Goal: Obtain resource: Download file/media

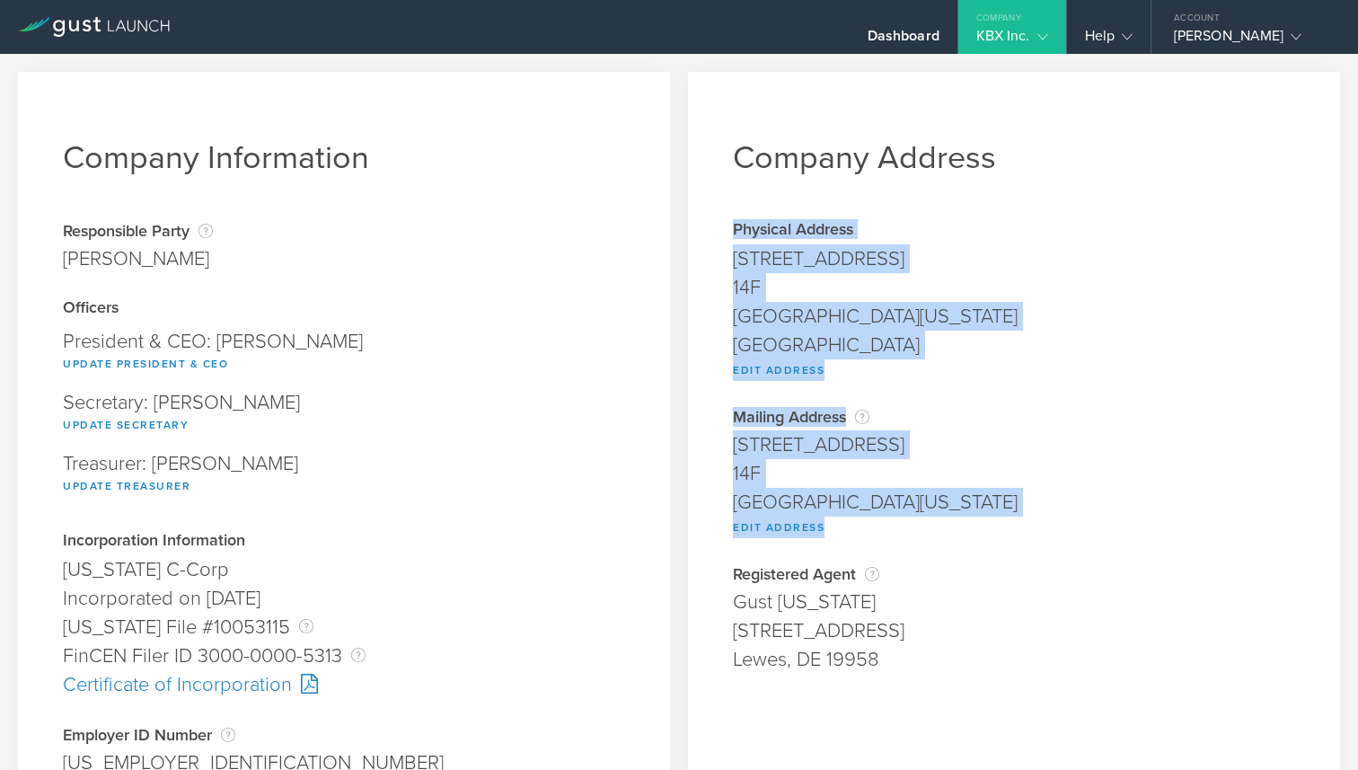
drag, startPoint x: 730, startPoint y: 229, endPoint x: 882, endPoint y: 526, distance: 333.8
click at [883, 526] on div "Company Address Physical Address [STREET_ADDRESS][US_STATE] Edit Address Addres…" at bounding box center [1014, 681] width 652 height 1219
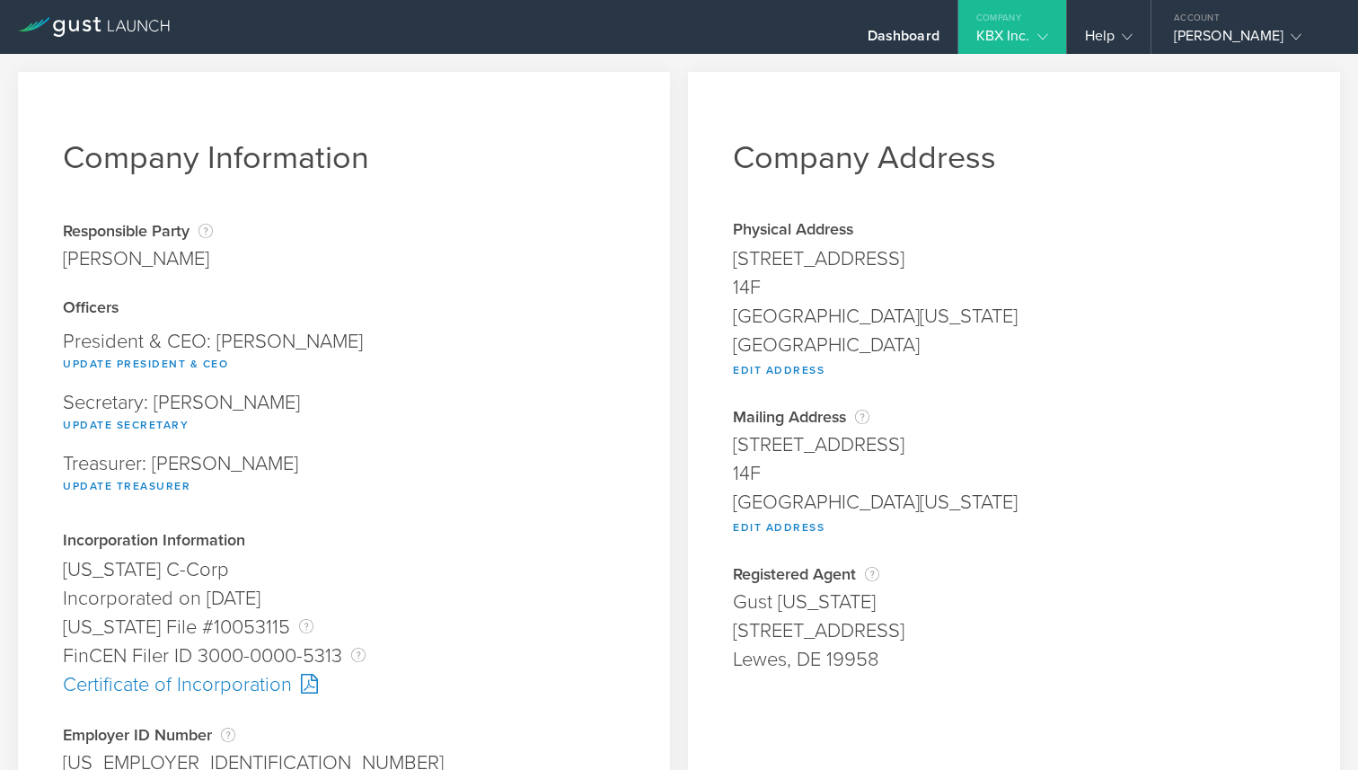
click at [882, 558] on div "Company Address Physical Address [STREET_ADDRESS][US_STATE] Edit Address Addres…" at bounding box center [1014, 681] width 652 height 1219
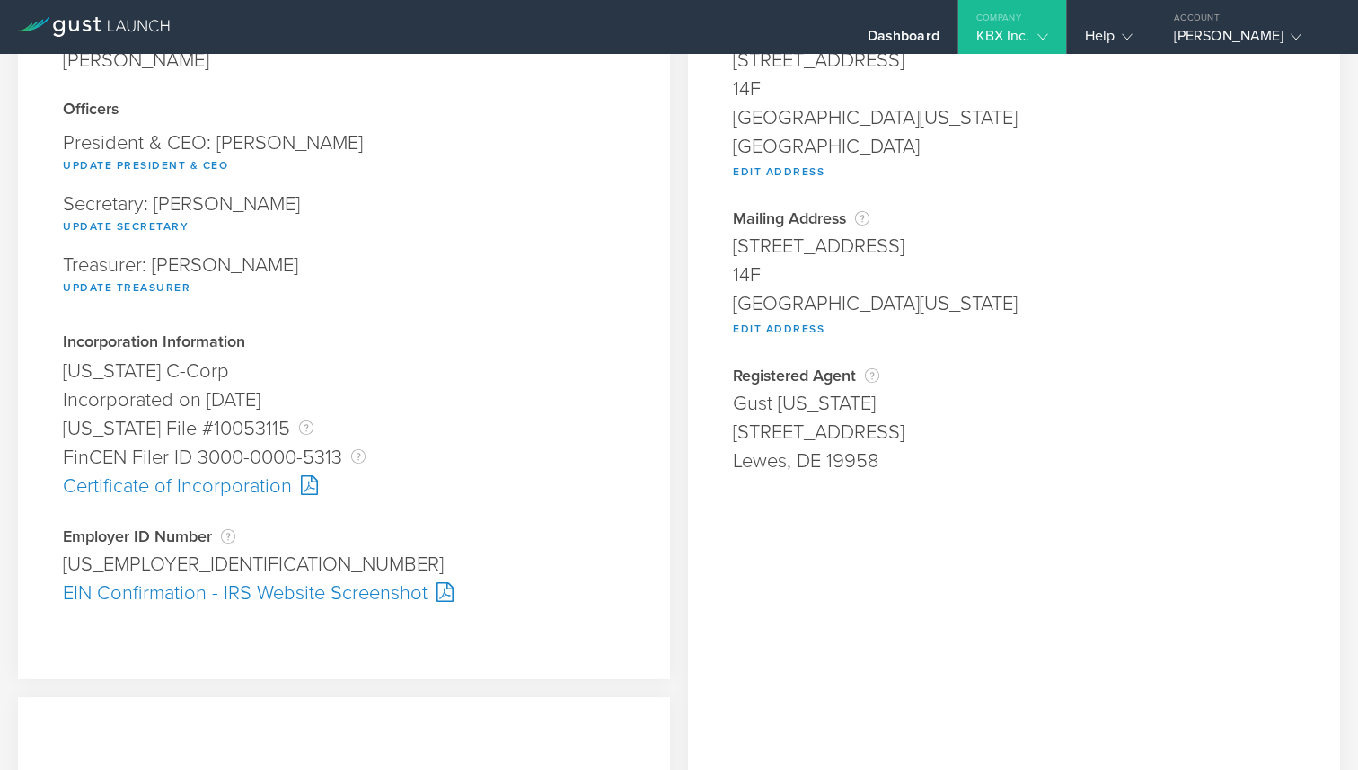
scroll to position [216, 0]
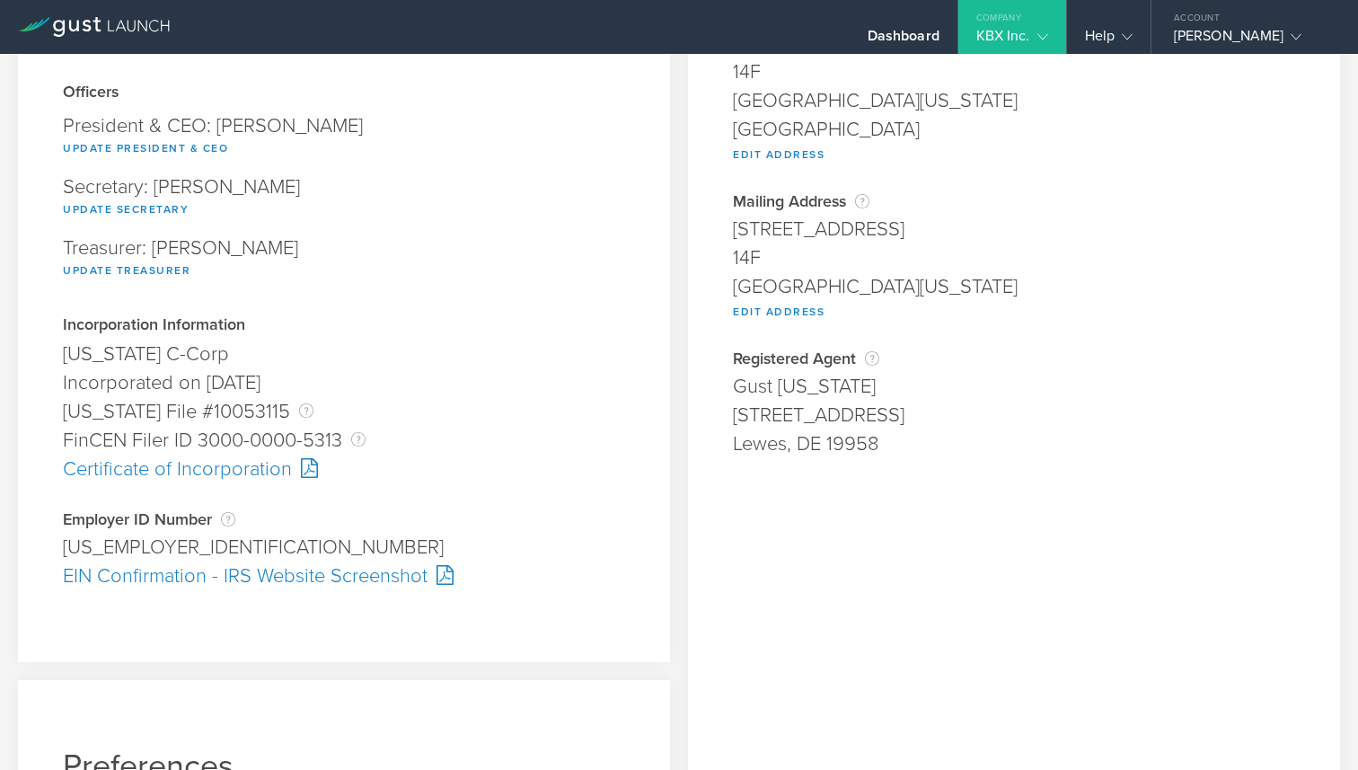
click at [309, 468] on div at bounding box center [305, 468] width 26 height 20
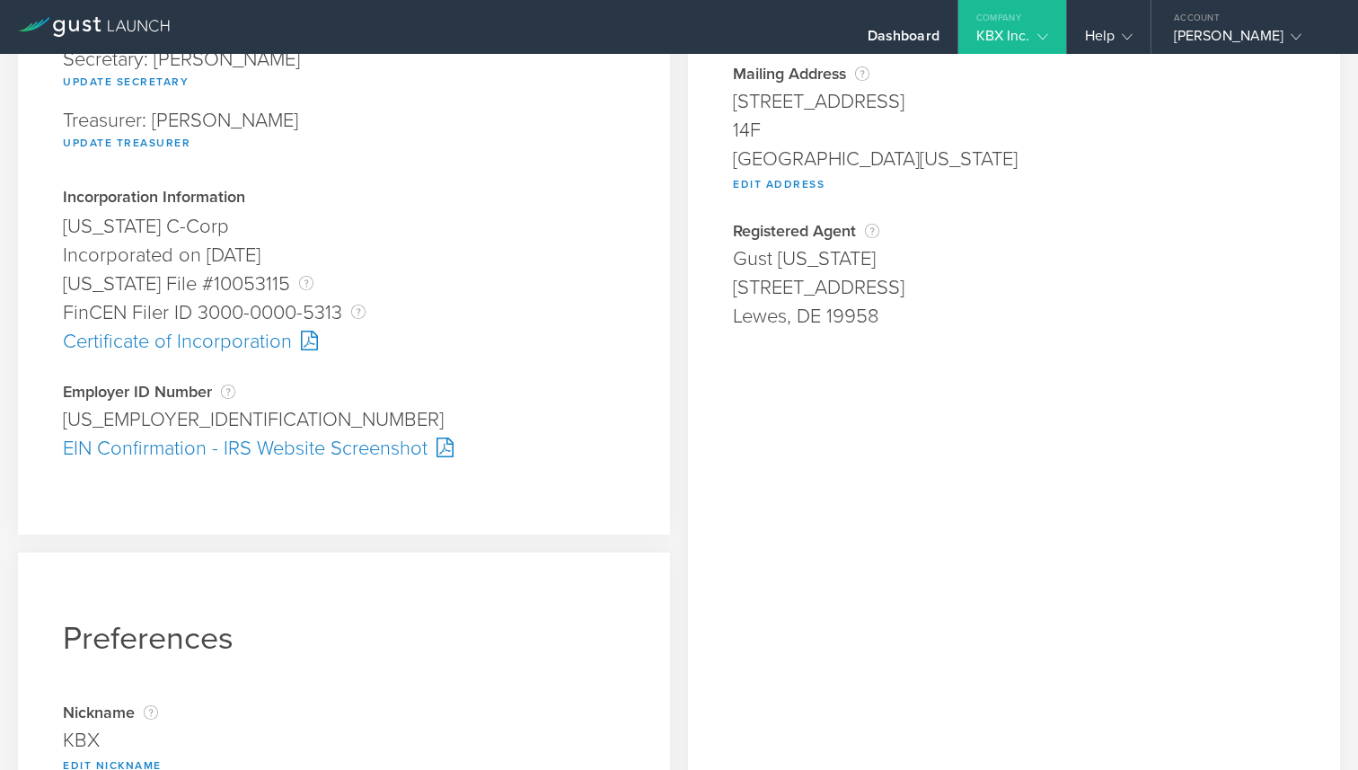
scroll to position [348, 0]
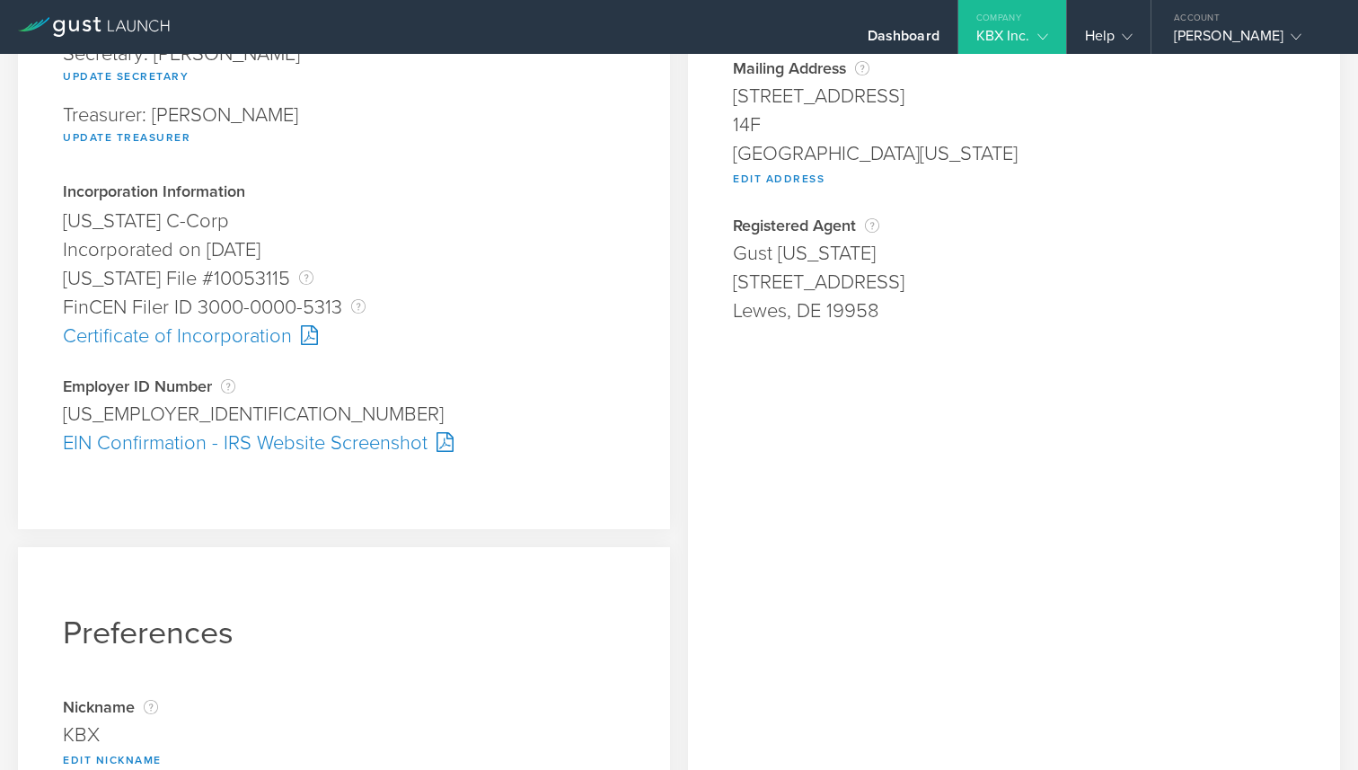
click at [166, 441] on div "EIN Confirmation - IRS Website Screenshot" at bounding box center [344, 442] width 562 height 29
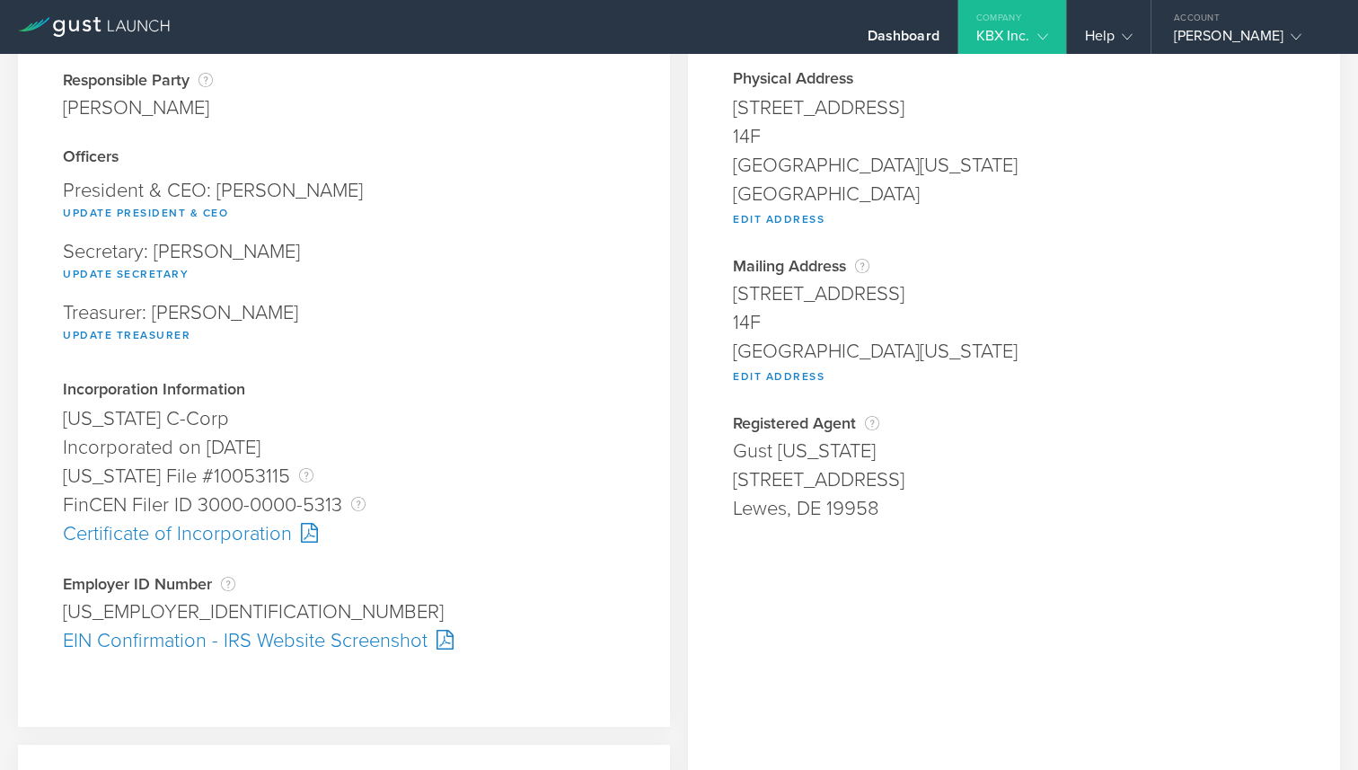
scroll to position [0, 0]
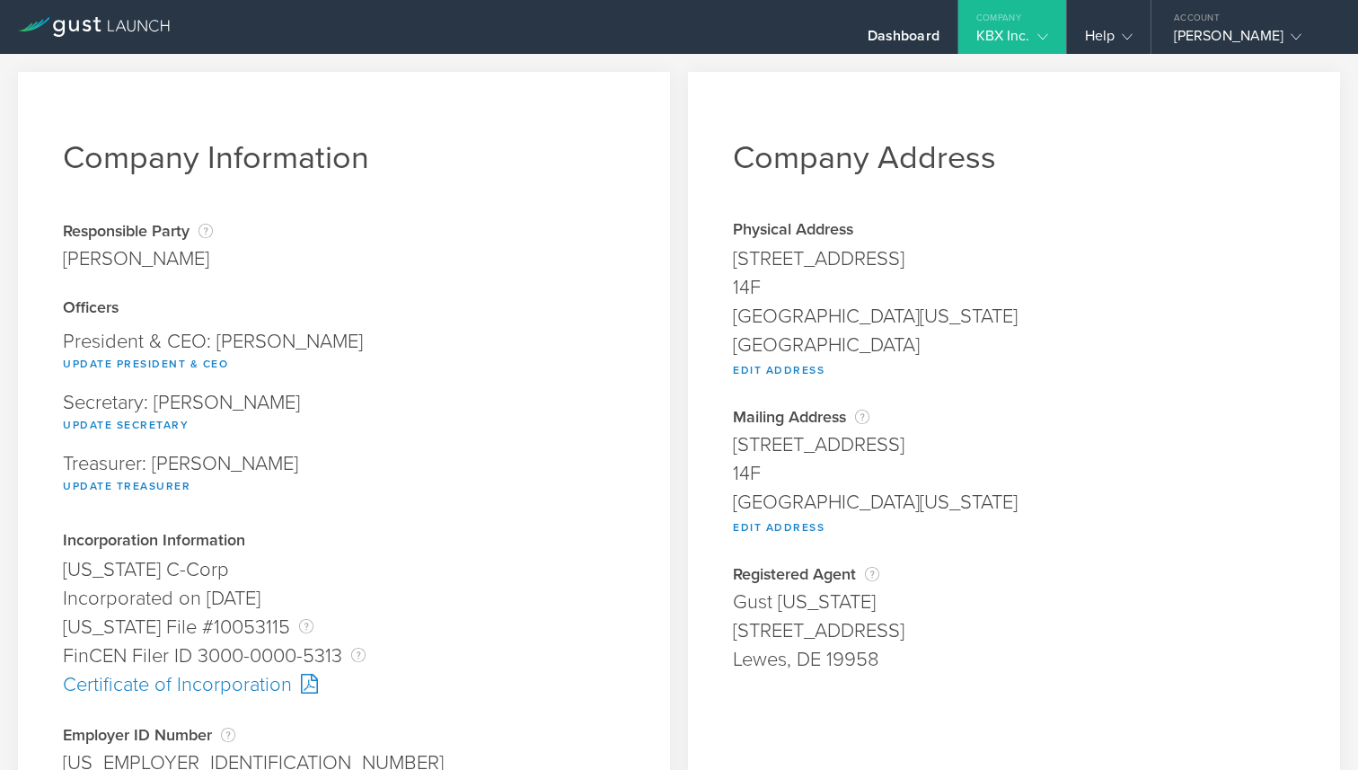
click at [1042, 40] on icon at bounding box center [1042, 36] width 11 height 11
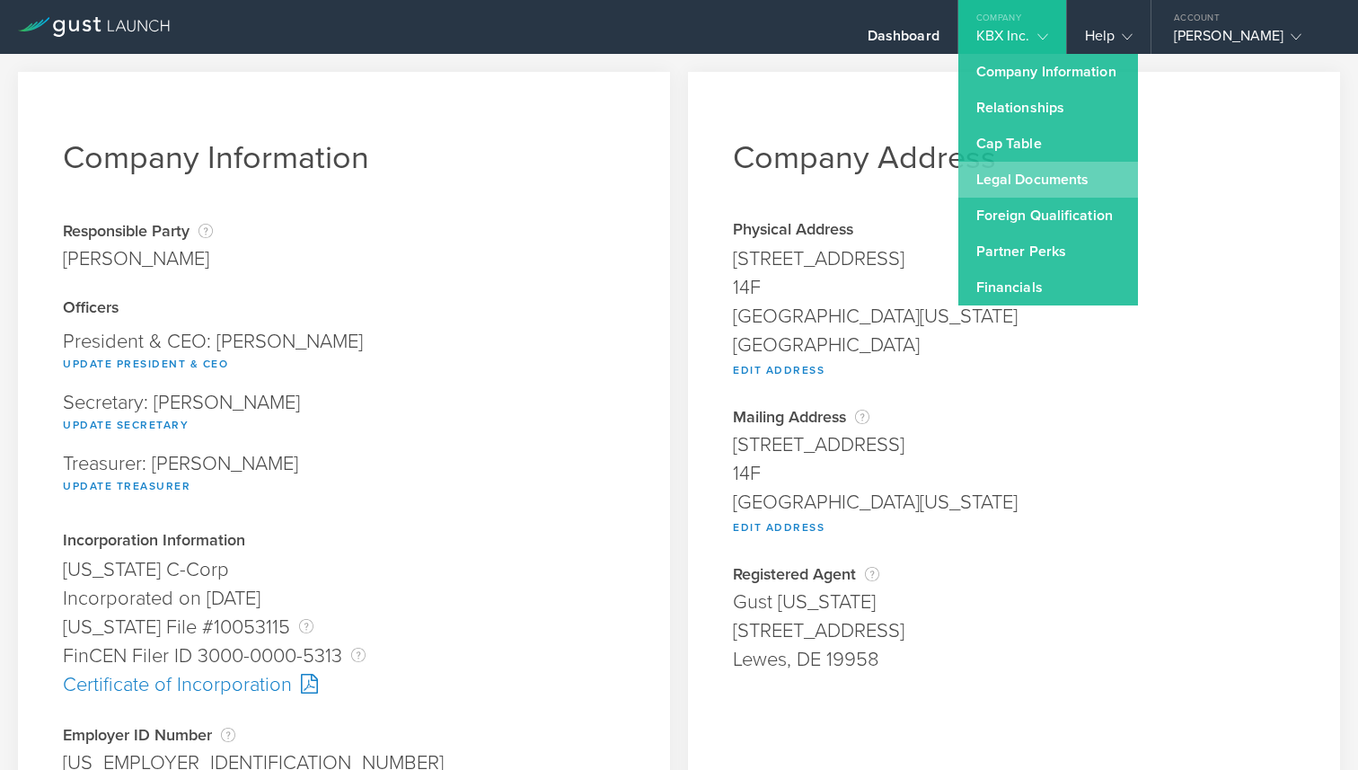
click at [1009, 180] on link "Legal Documents" at bounding box center [1048, 180] width 180 height 36
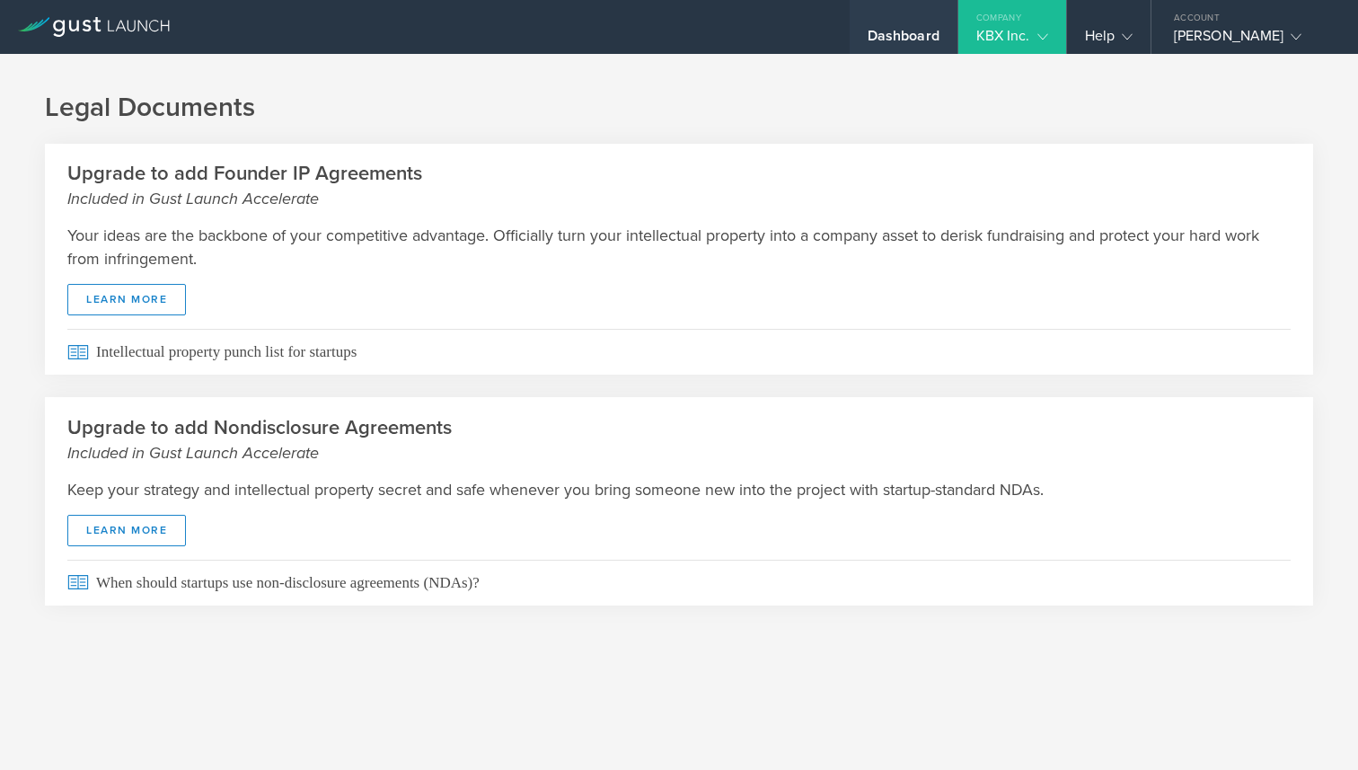
click at [888, 36] on div "Dashboard" at bounding box center [904, 40] width 72 height 27
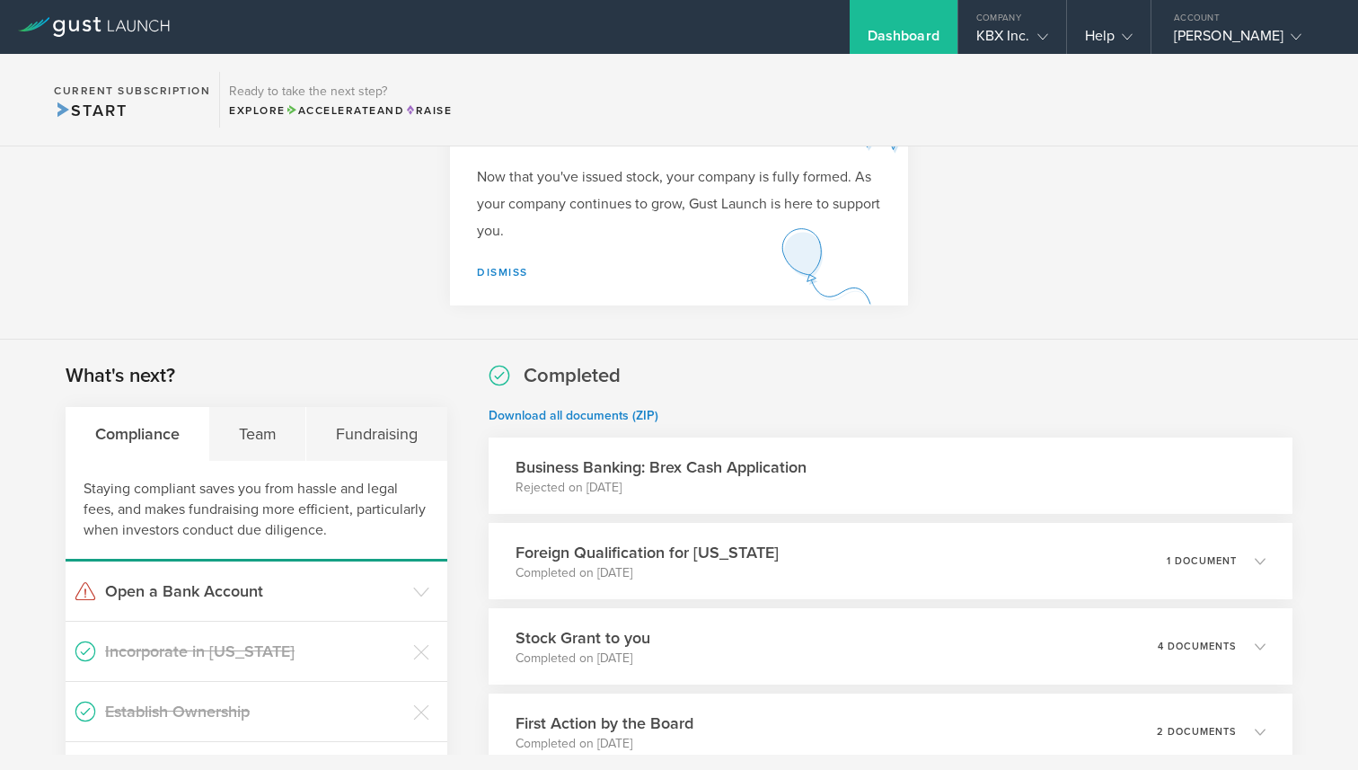
scroll to position [314, 0]
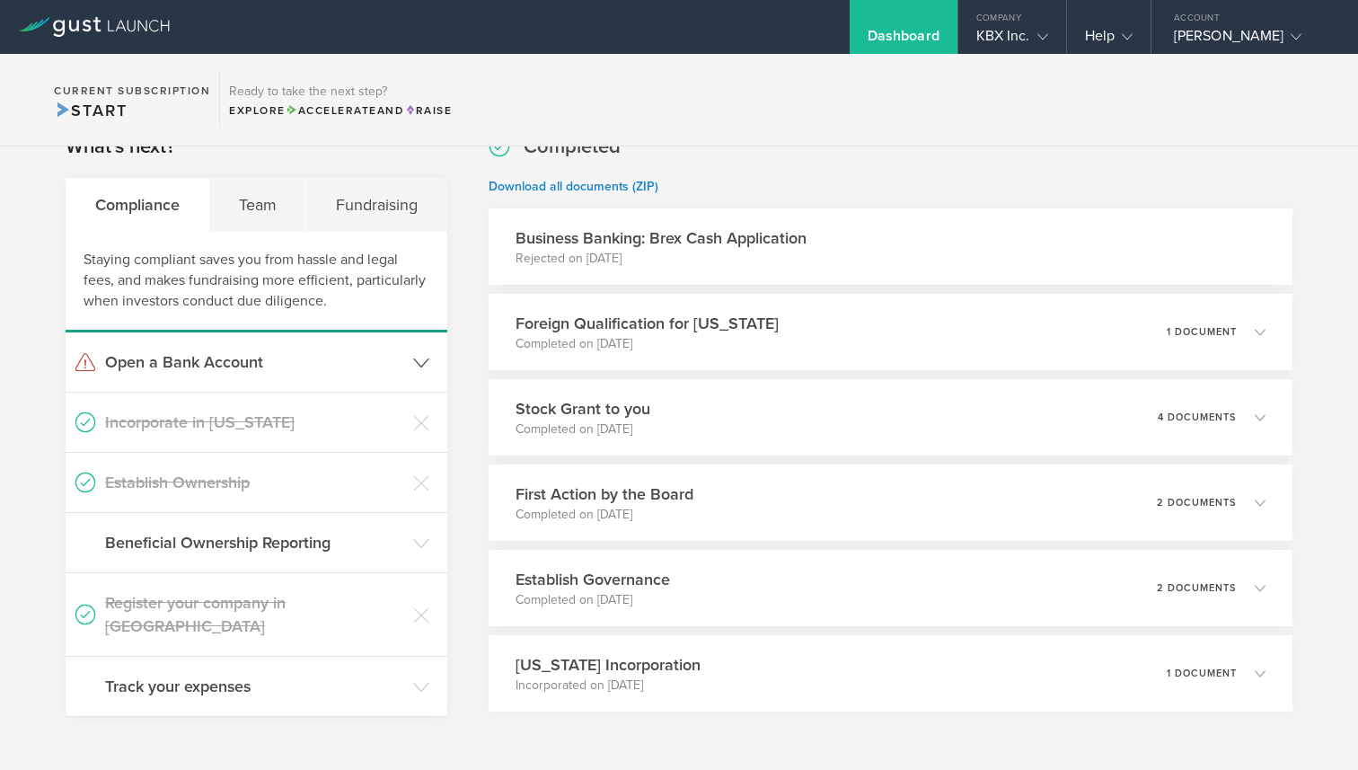
click at [228, 360] on h3 "Open a Bank Account" at bounding box center [254, 361] width 299 height 23
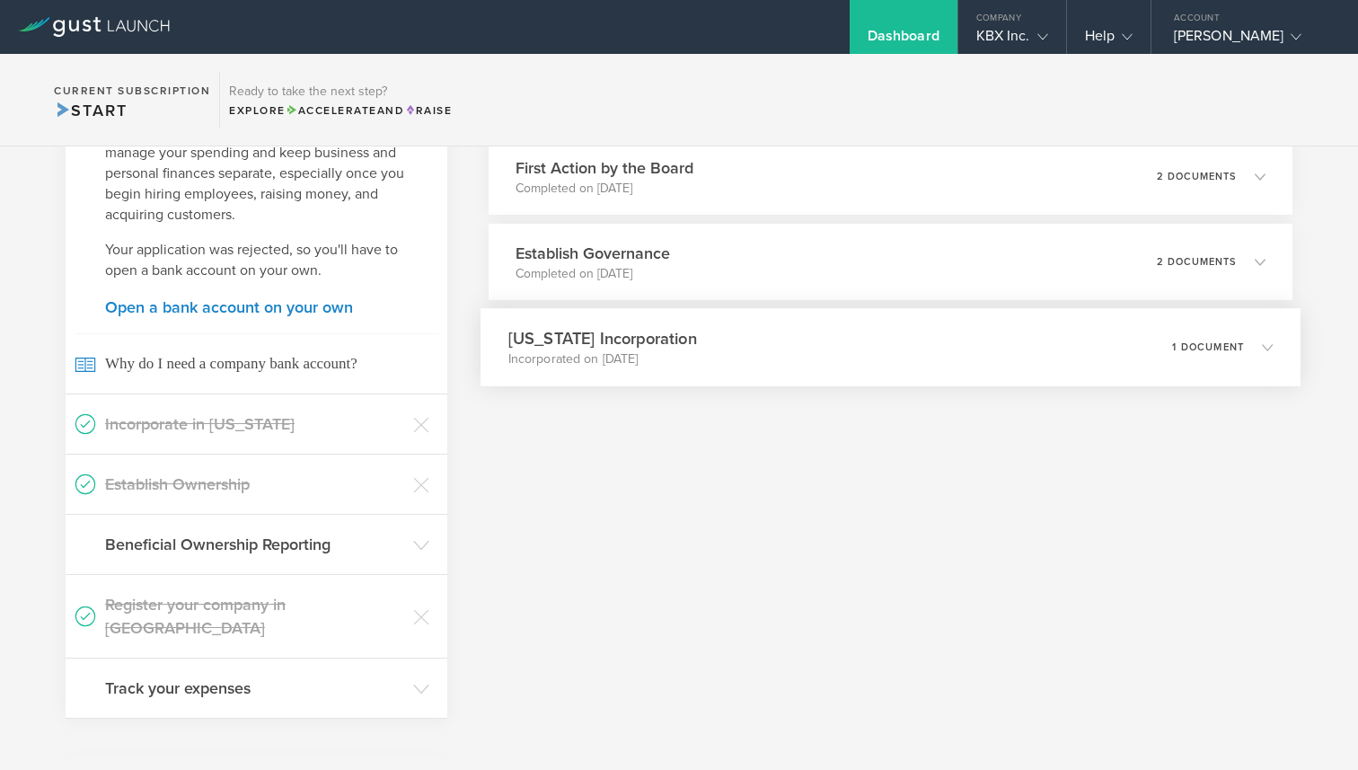
scroll to position [631, 0]
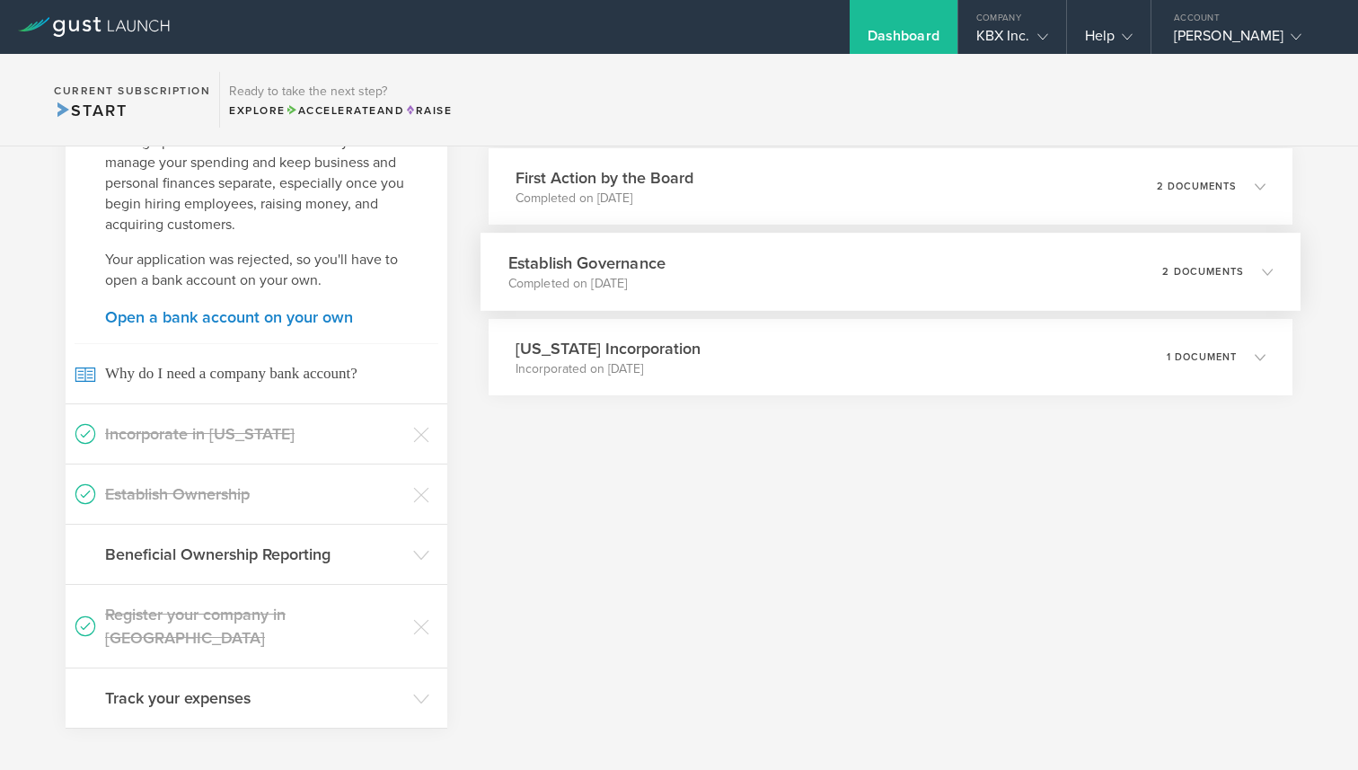
click at [629, 291] on p "Completed on [DATE]" at bounding box center [585, 284] width 157 height 18
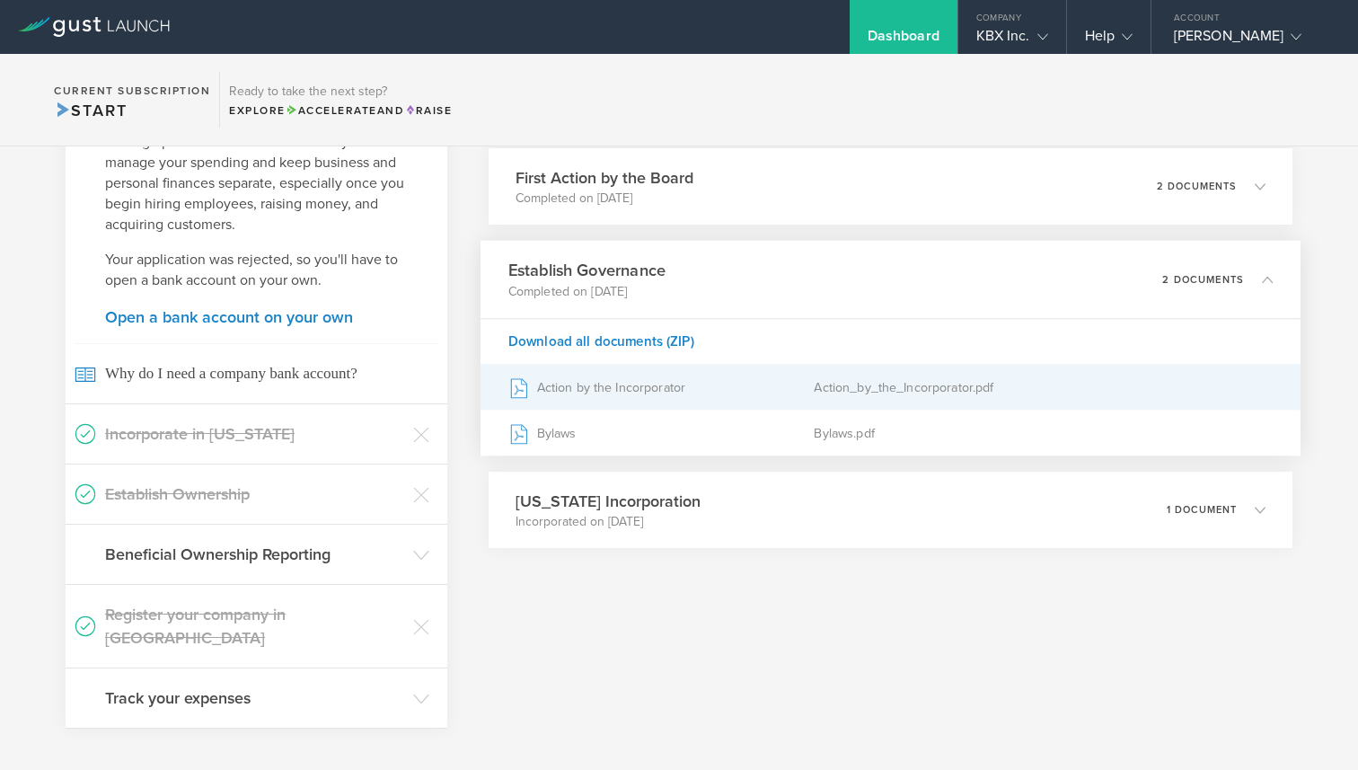
click at [595, 386] on div "Action by the Incorporator" at bounding box center [660, 387] width 306 height 45
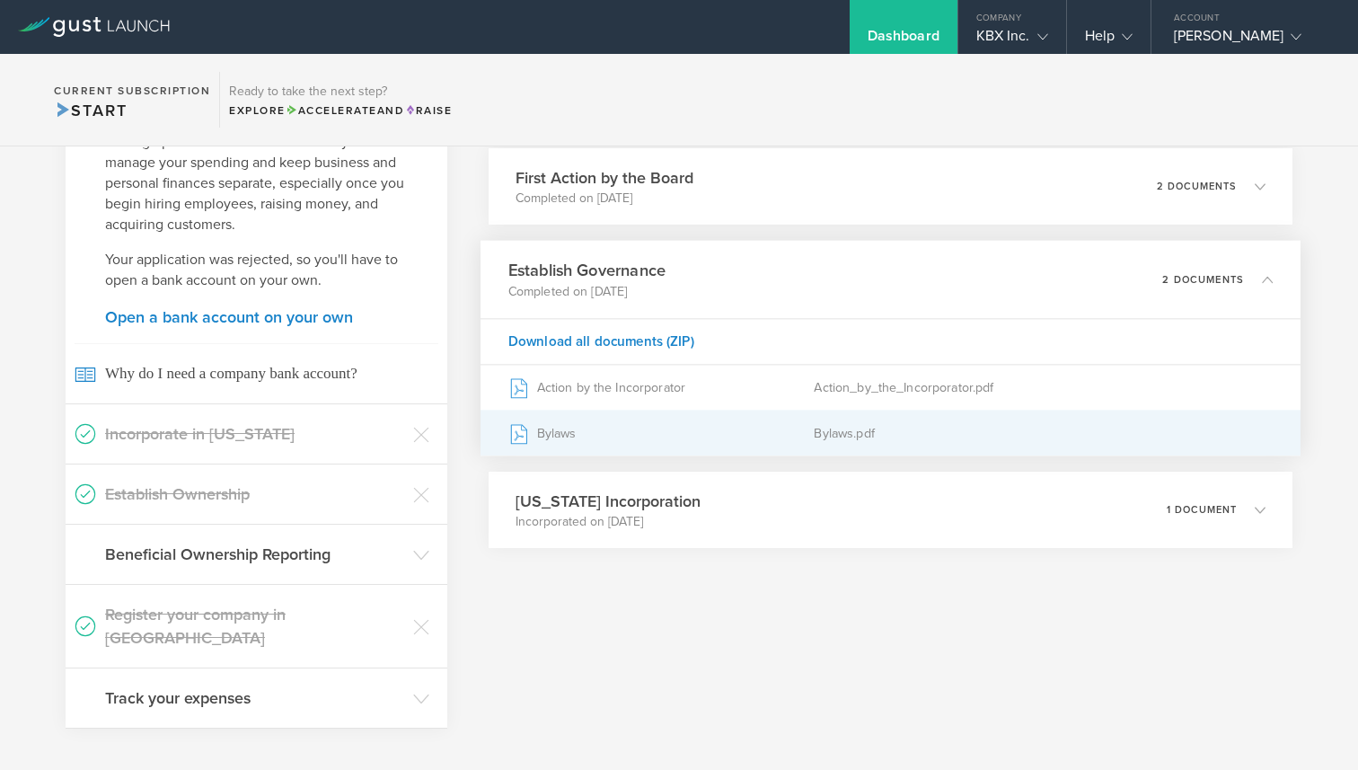
click at [568, 426] on div "Bylaws" at bounding box center [660, 432] width 306 height 45
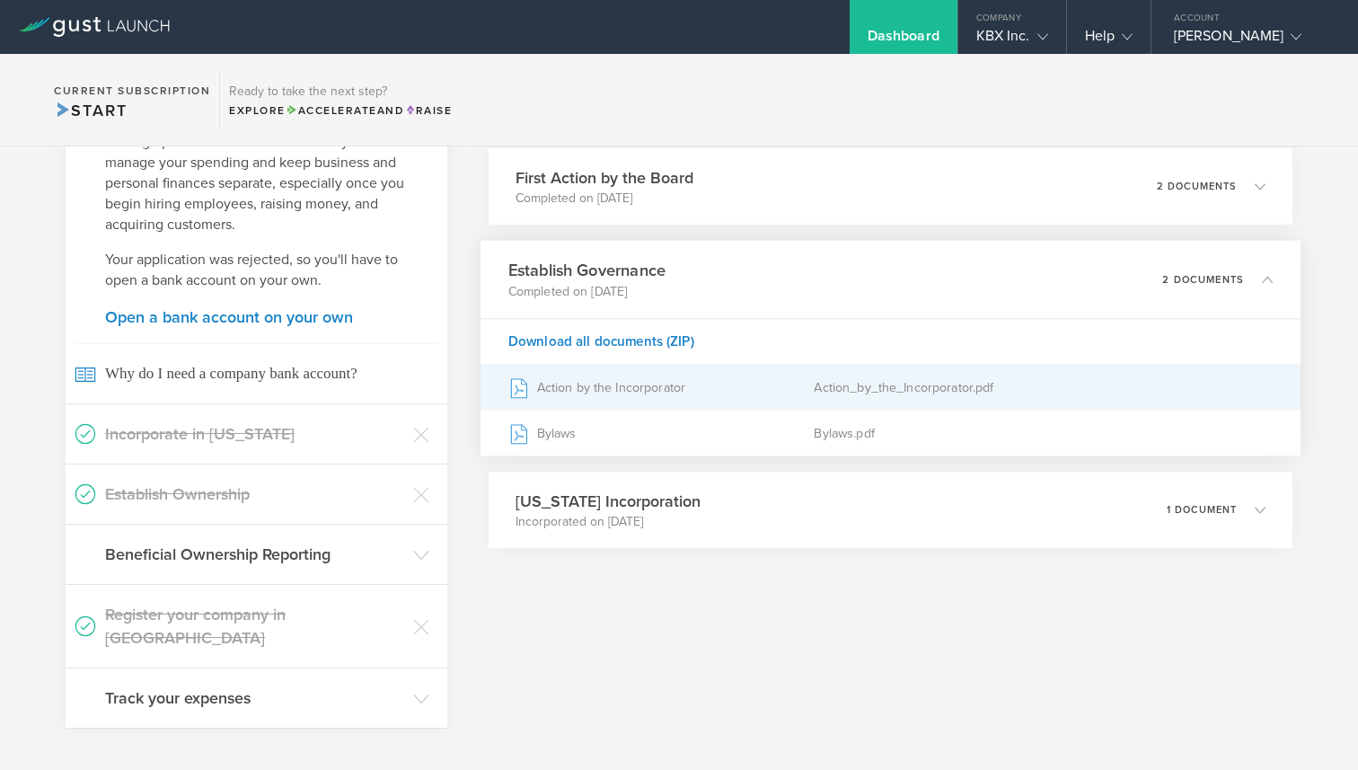
click at [602, 380] on div "Action by the Incorporator" at bounding box center [660, 387] width 306 height 45
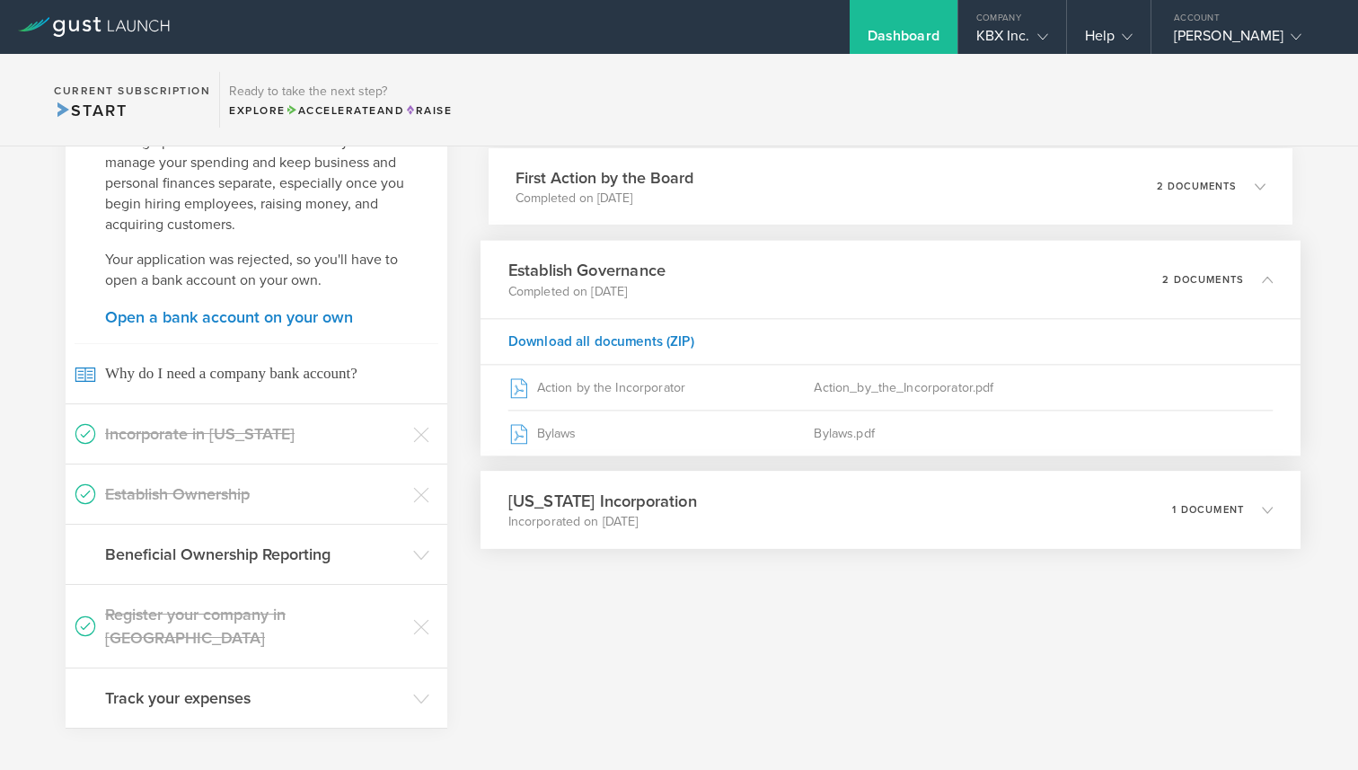
click at [572, 502] on h3 "[US_STATE] Incorporation" at bounding box center [601, 501] width 189 height 24
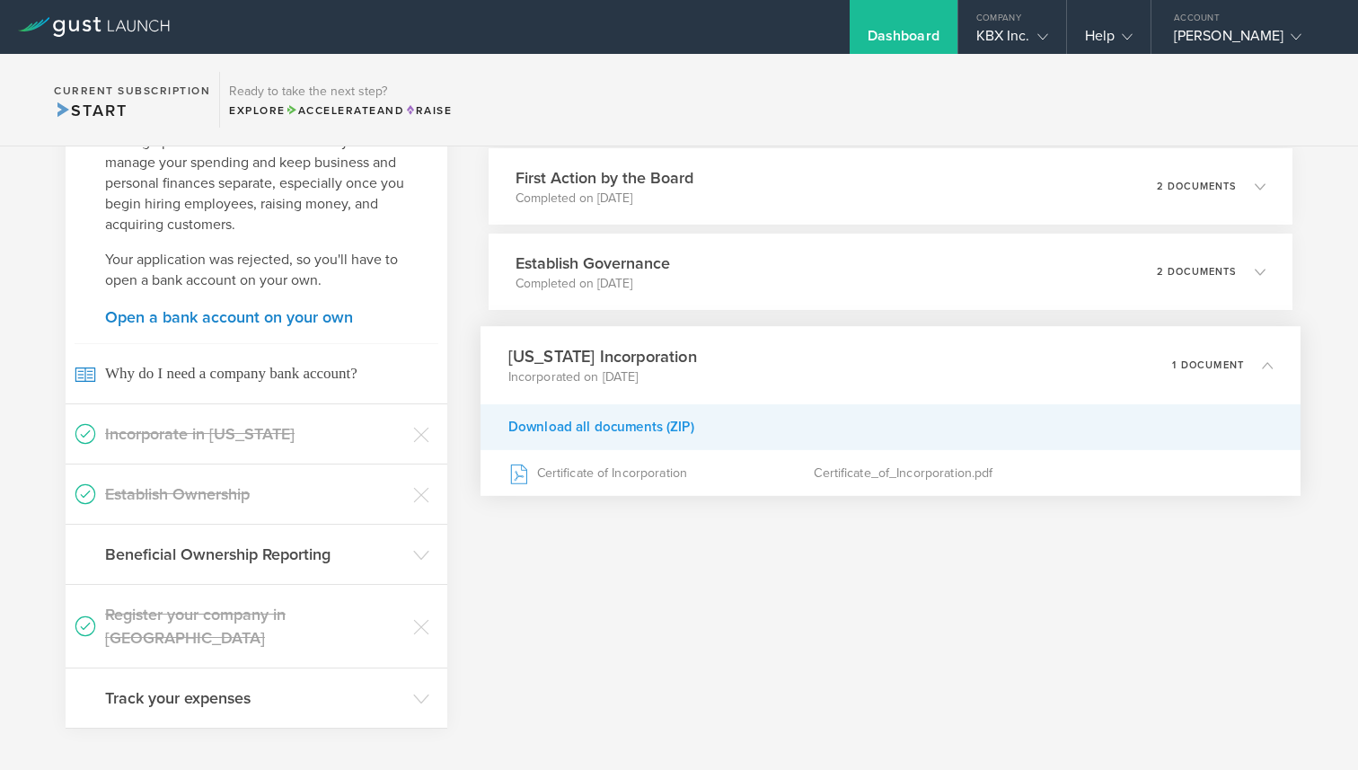
click at [564, 431] on div "Download all documents (ZIP)" at bounding box center [891, 427] width 820 height 46
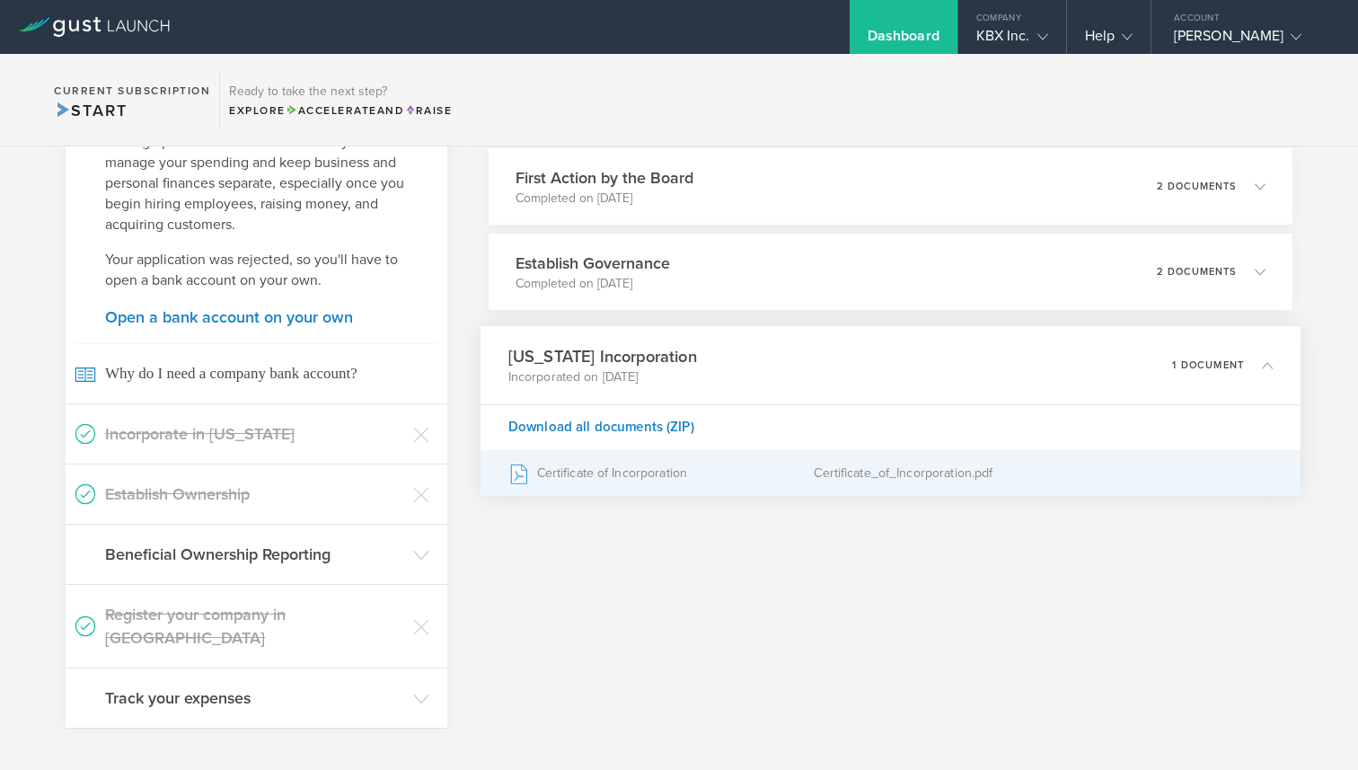
click at [563, 476] on div "Certificate of Incorporation" at bounding box center [660, 473] width 306 height 45
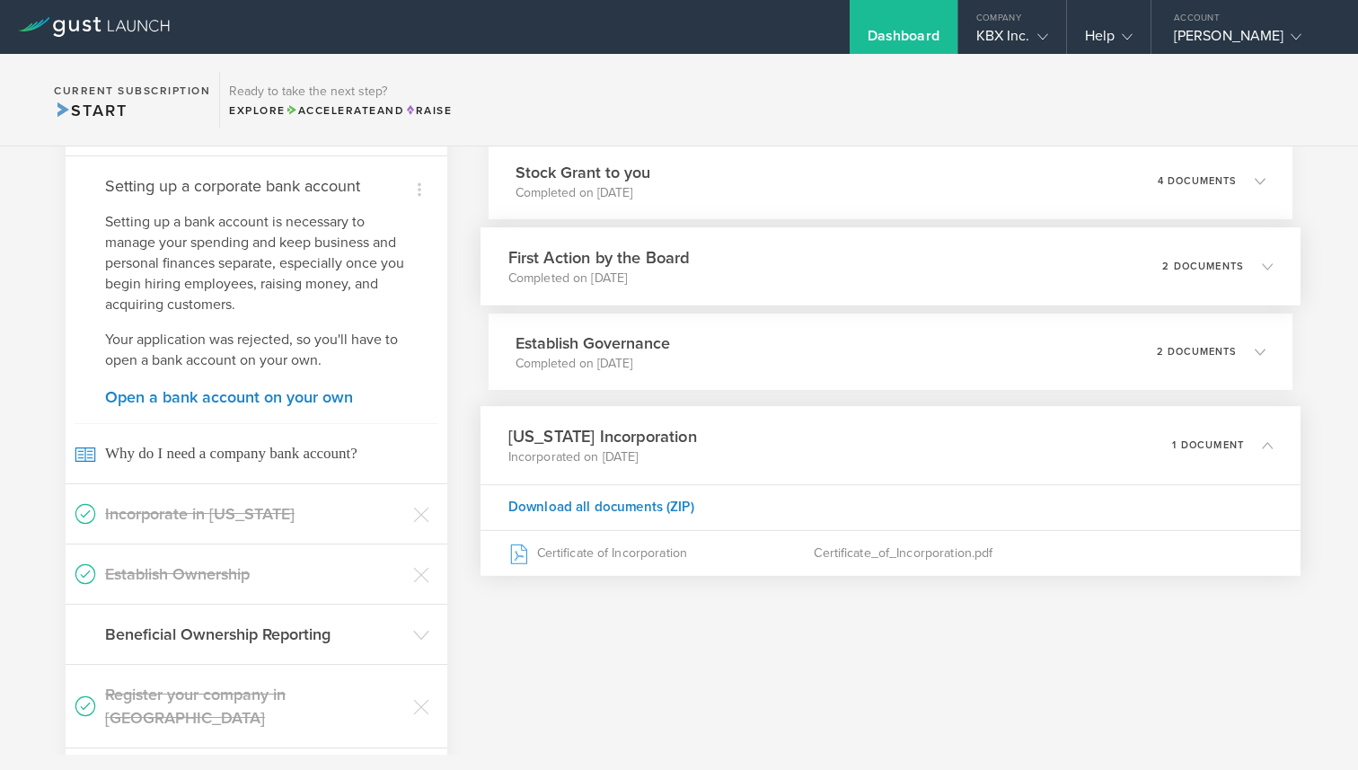
scroll to position [474, 0]
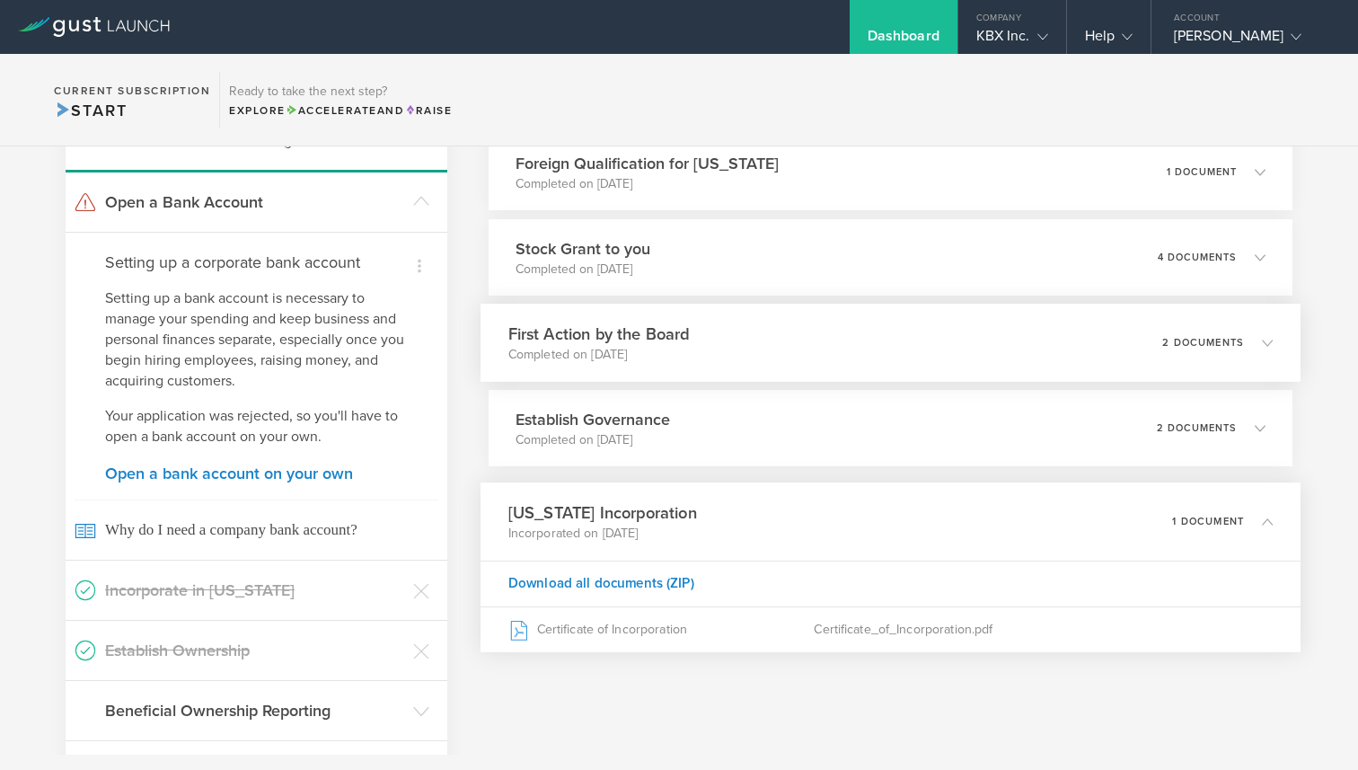
click at [596, 329] on h3 "First Action by the Board" at bounding box center [597, 334] width 181 height 24
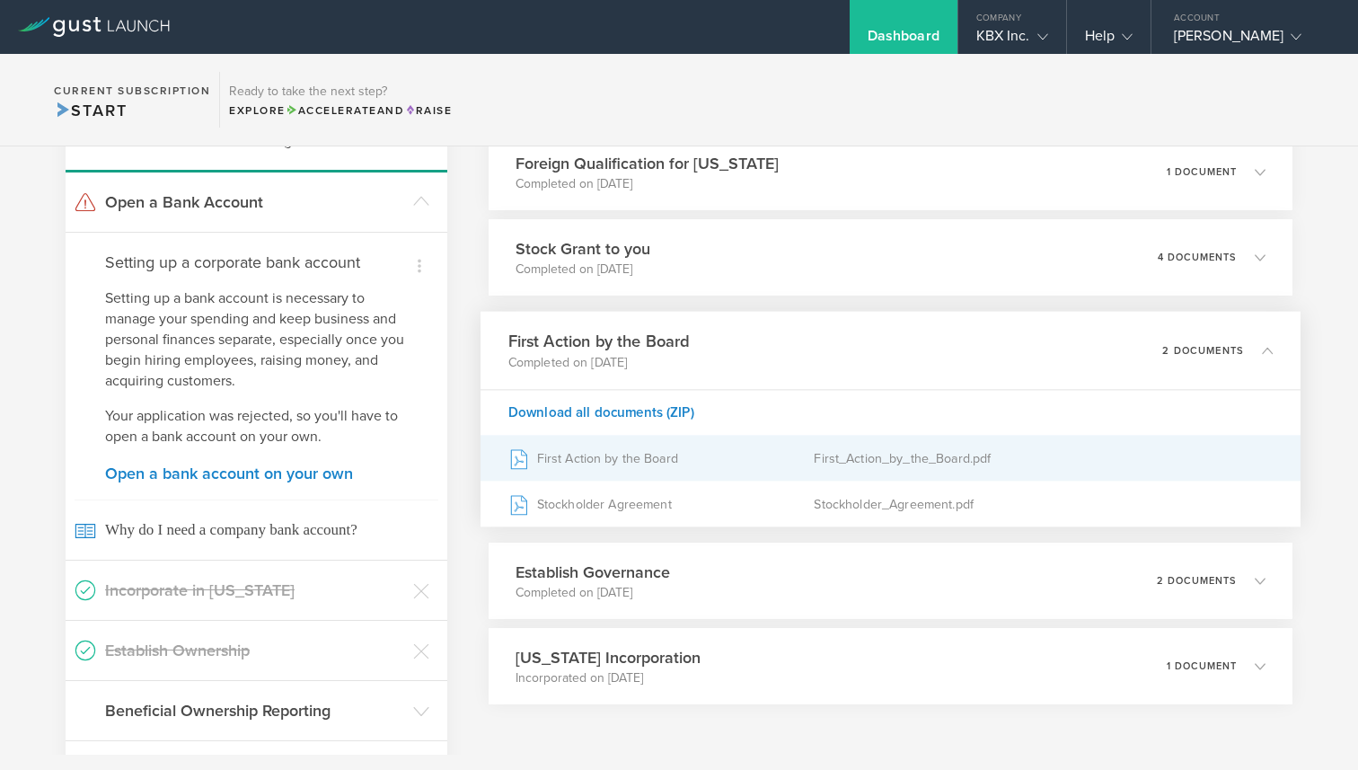
click at [599, 465] on div "First Action by the Board" at bounding box center [660, 458] width 306 height 45
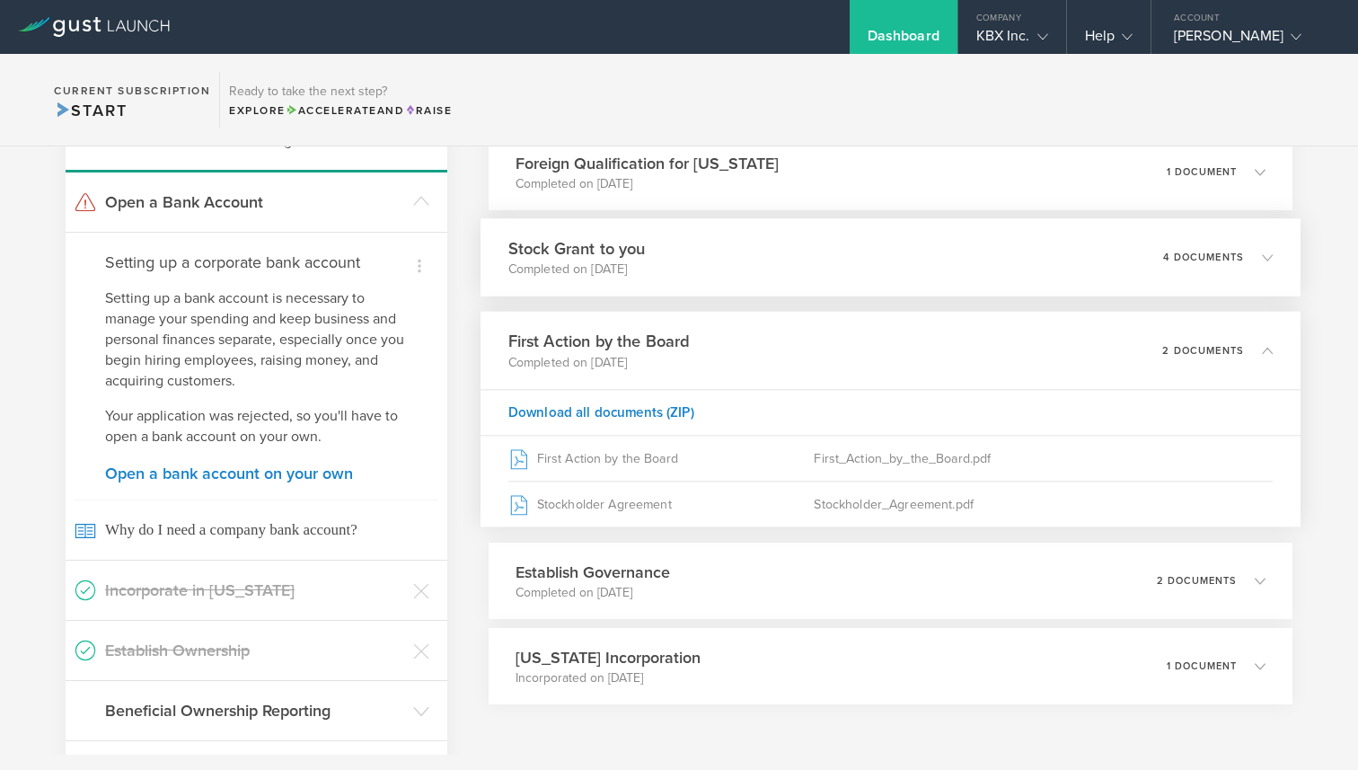
click at [581, 261] on p "Completed on [DATE]" at bounding box center [575, 269] width 137 height 18
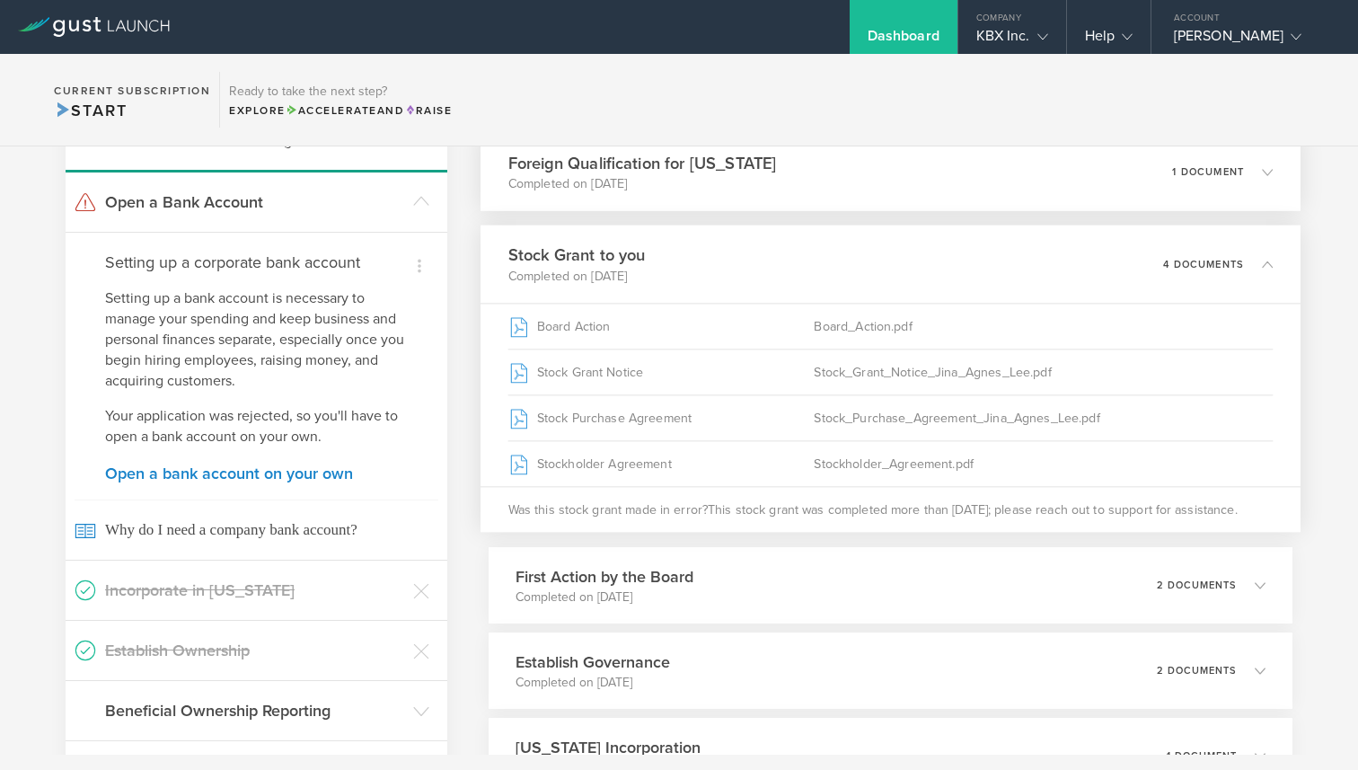
click at [576, 188] on p "Completed on [DATE]" at bounding box center [641, 184] width 269 height 18
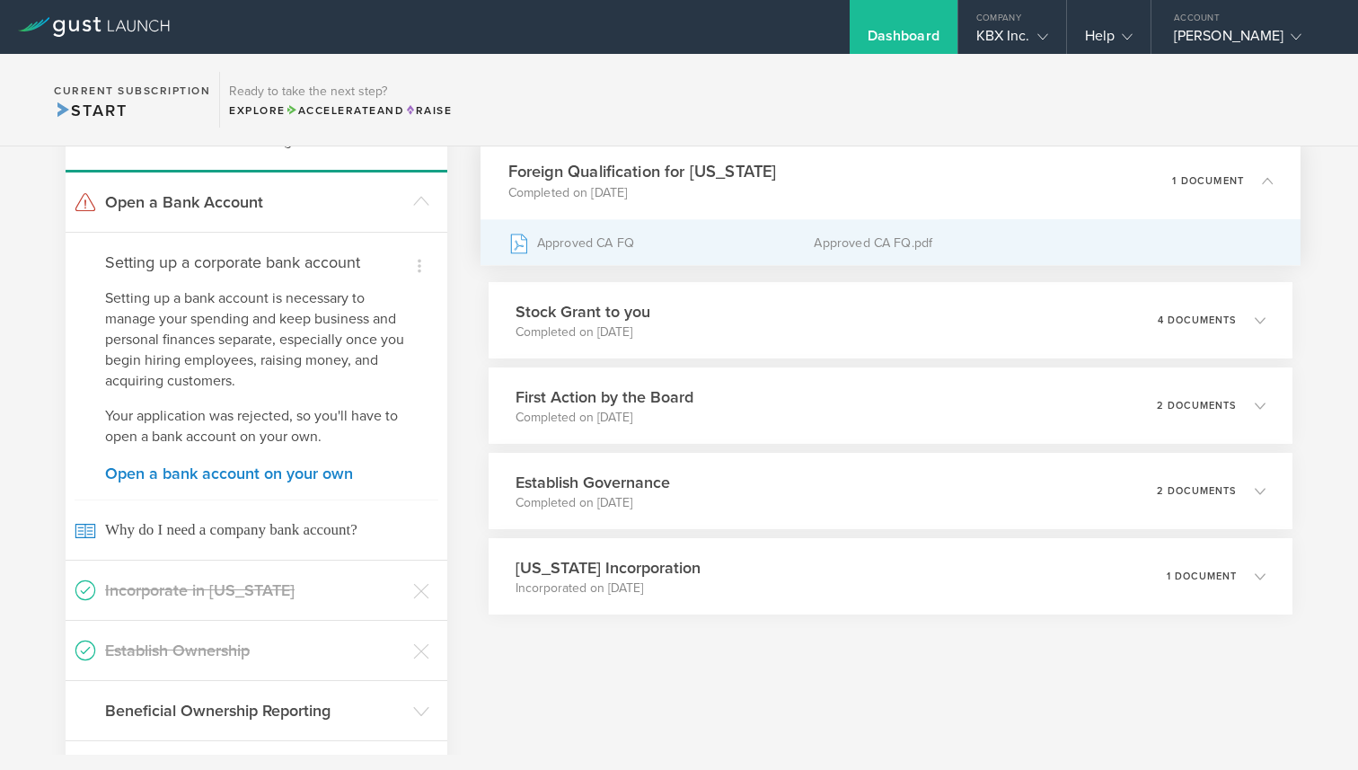
click at [570, 240] on div "Approved CA FQ" at bounding box center [660, 242] width 306 height 45
